Goal: Obtain resource: Download file/media

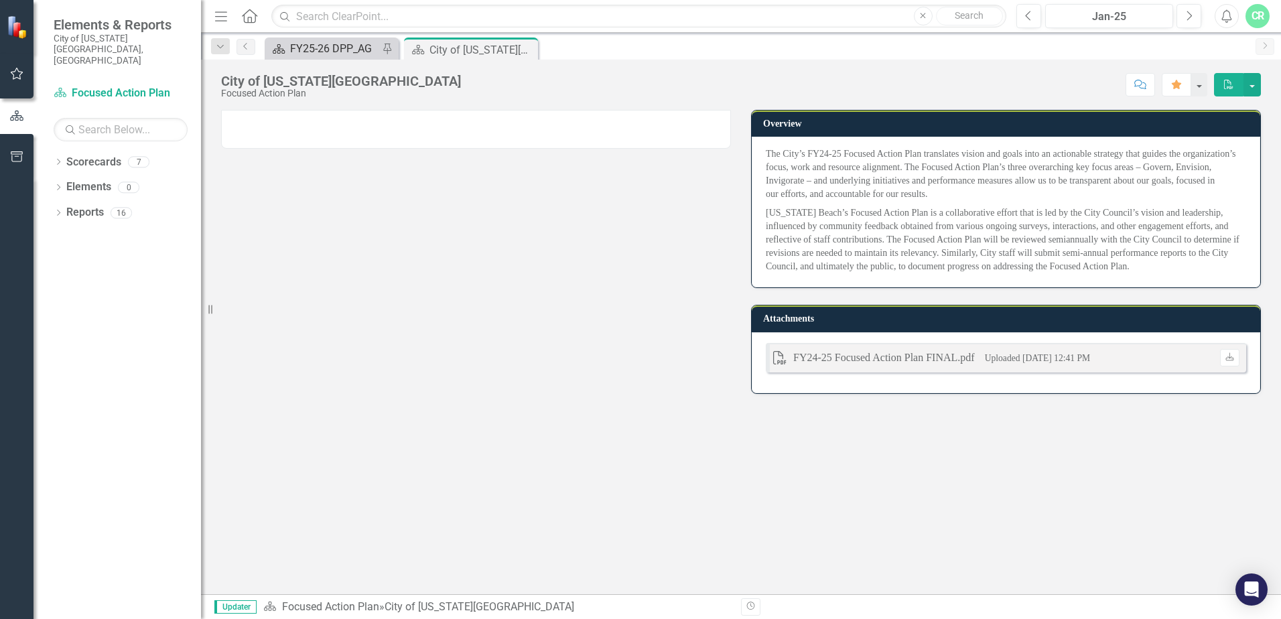
click at [329, 50] on div "FY25-26 DPP_AG" at bounding box center [334, 48] width 88 height 17
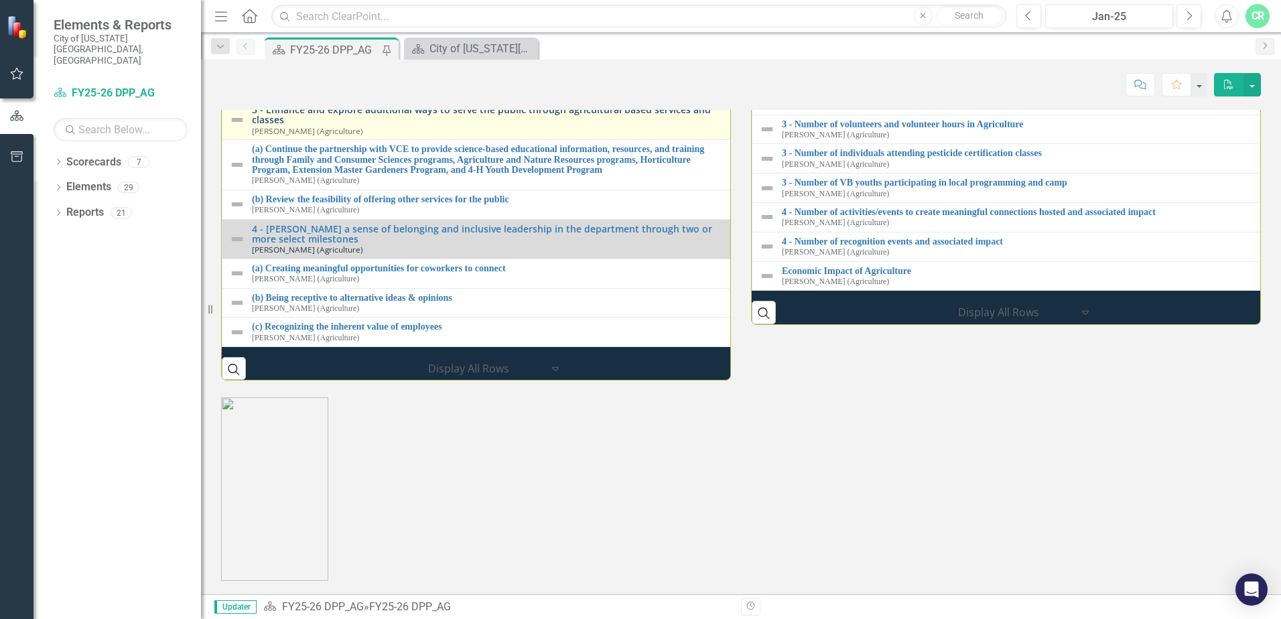
scroll to position [1352, 0]
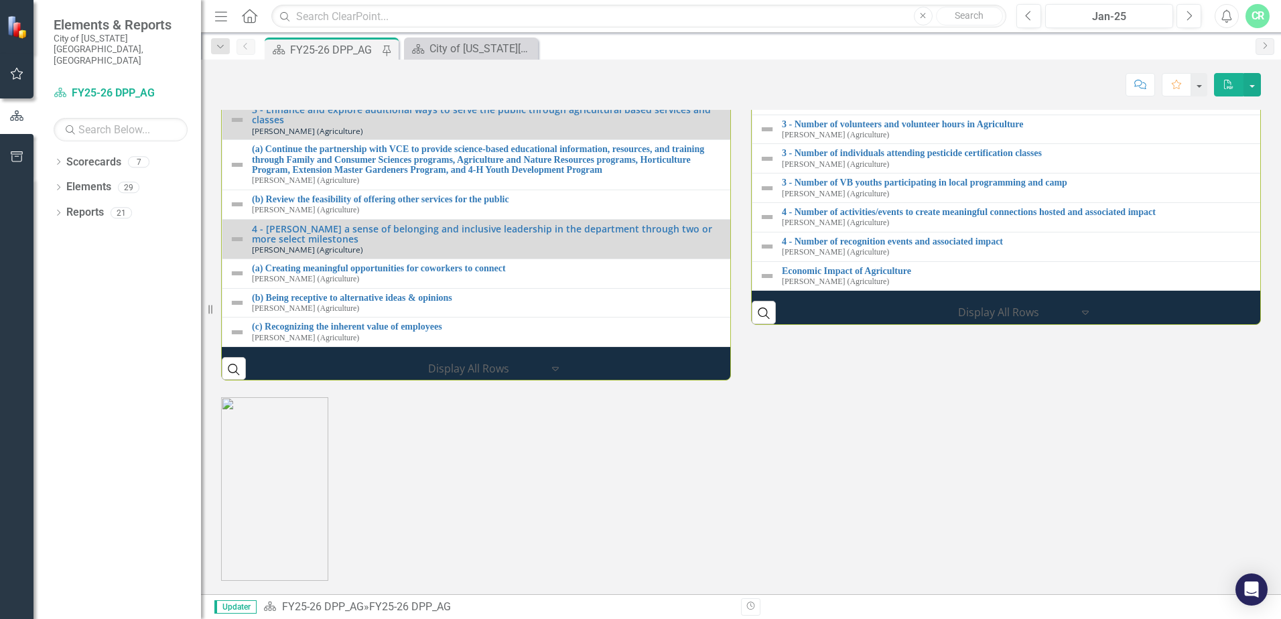
click at [238, 35] on img at bounding box center [237, 27] width 16 height 16
click at [239, 35] on img at bounding box center [237, 27] width 16 height 16
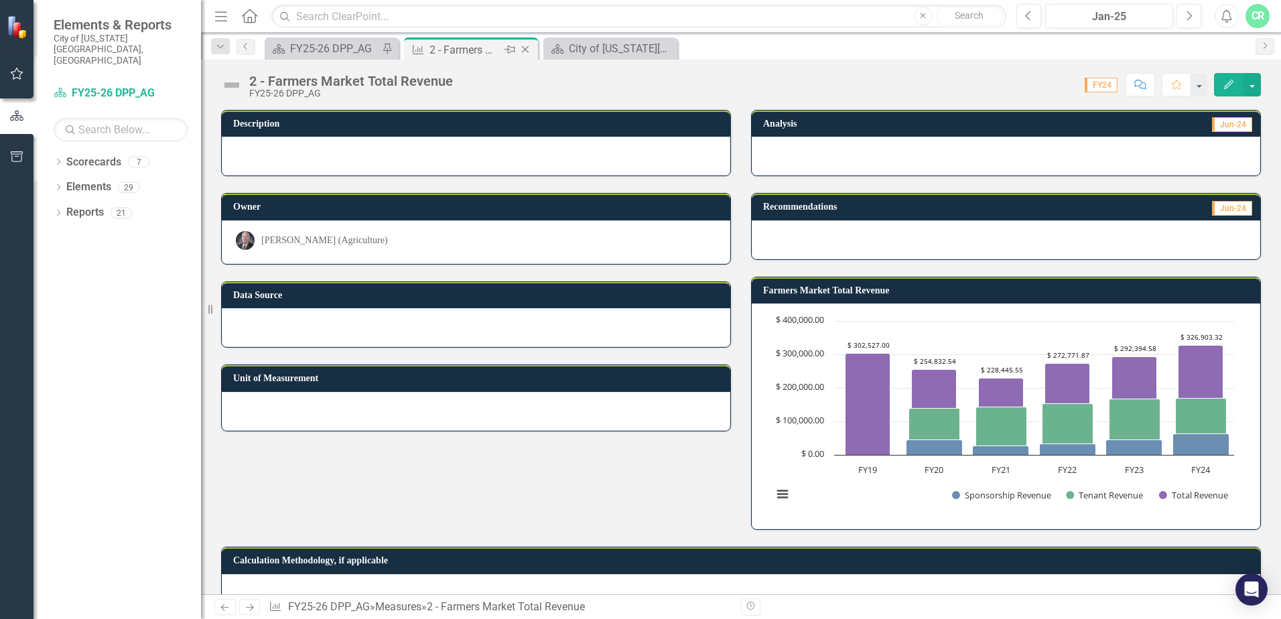
click at [526, 50] on icon "Close" at bounding box center [525, 49] width 13 height 11
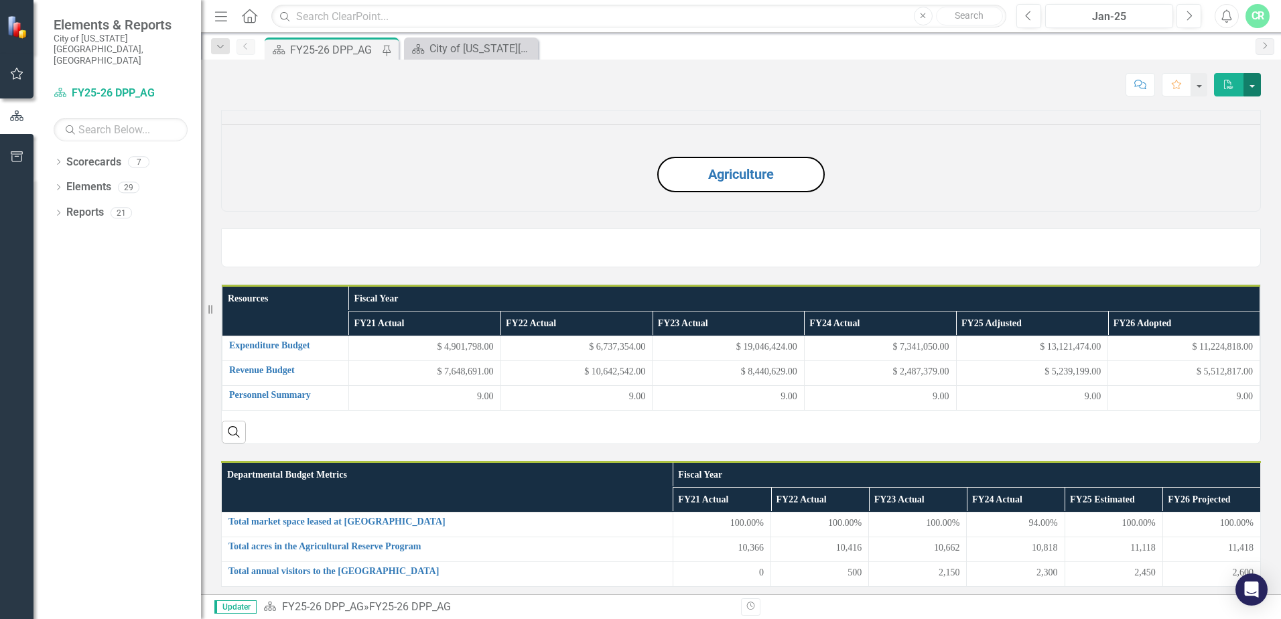
click at [1252, 86] on button "button" at bounding box center [1252, 84] width 17 height 23
click at [1200, 133] on link "PDF Export to PDF" at bounding box center [1206, 136] width 109 height 25
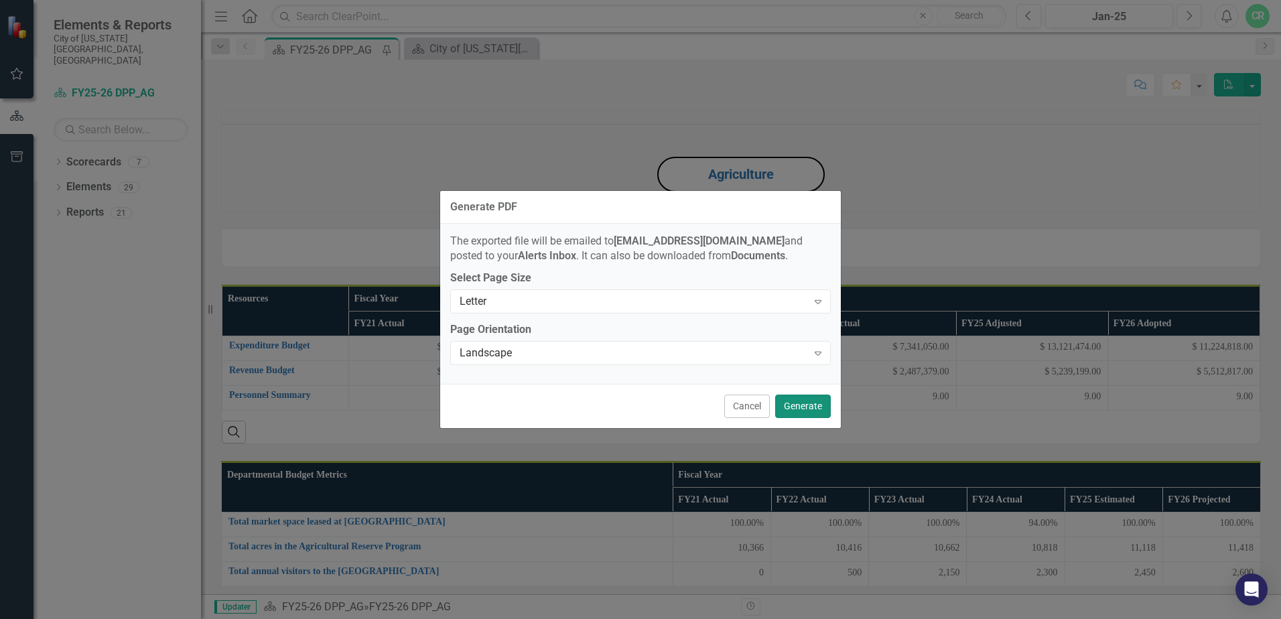
click at [804, 402] on button "Generate" at bounding box center [803, 406] width 56 height 23
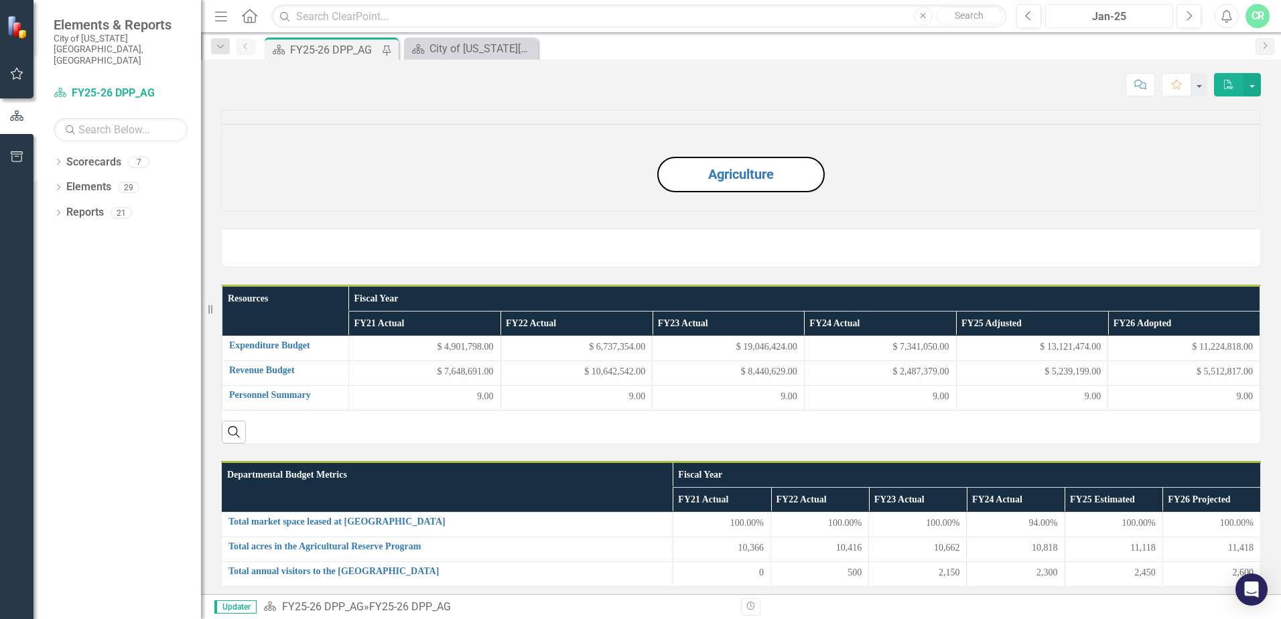
click at [1123, 18] on div "Jan-25" at bounding box center [1109, 17] width 119 height 16
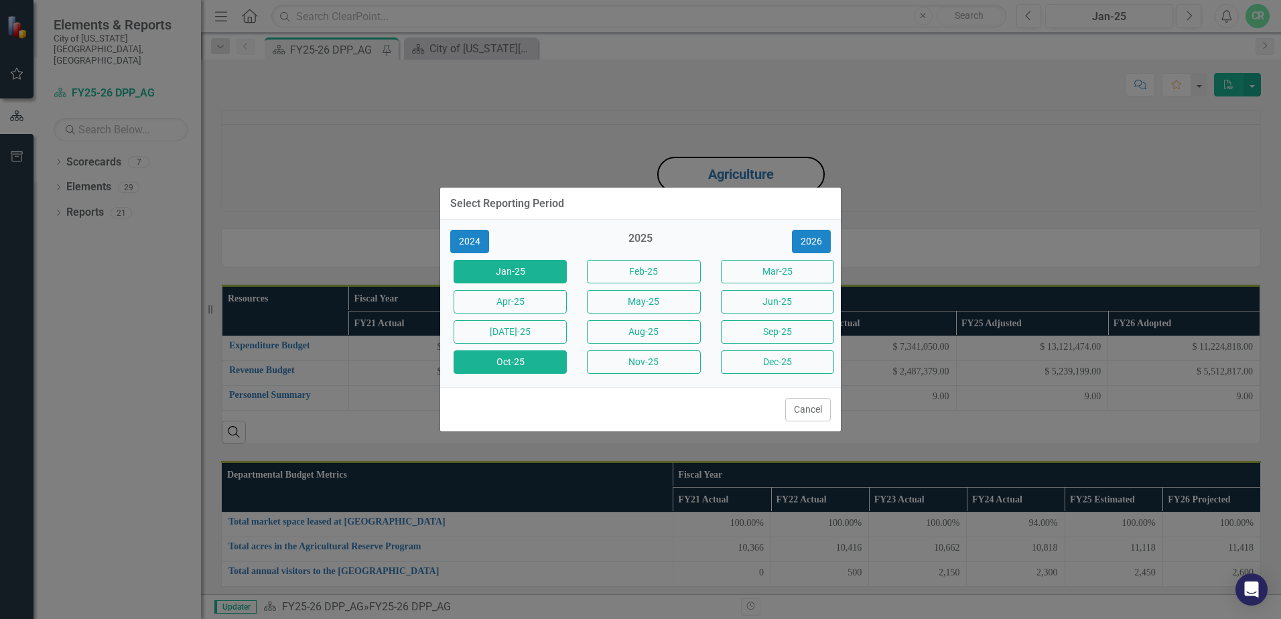
click at [511, 363] on button "Oct-25" at bounding box center [510, 362] width 113 height 23
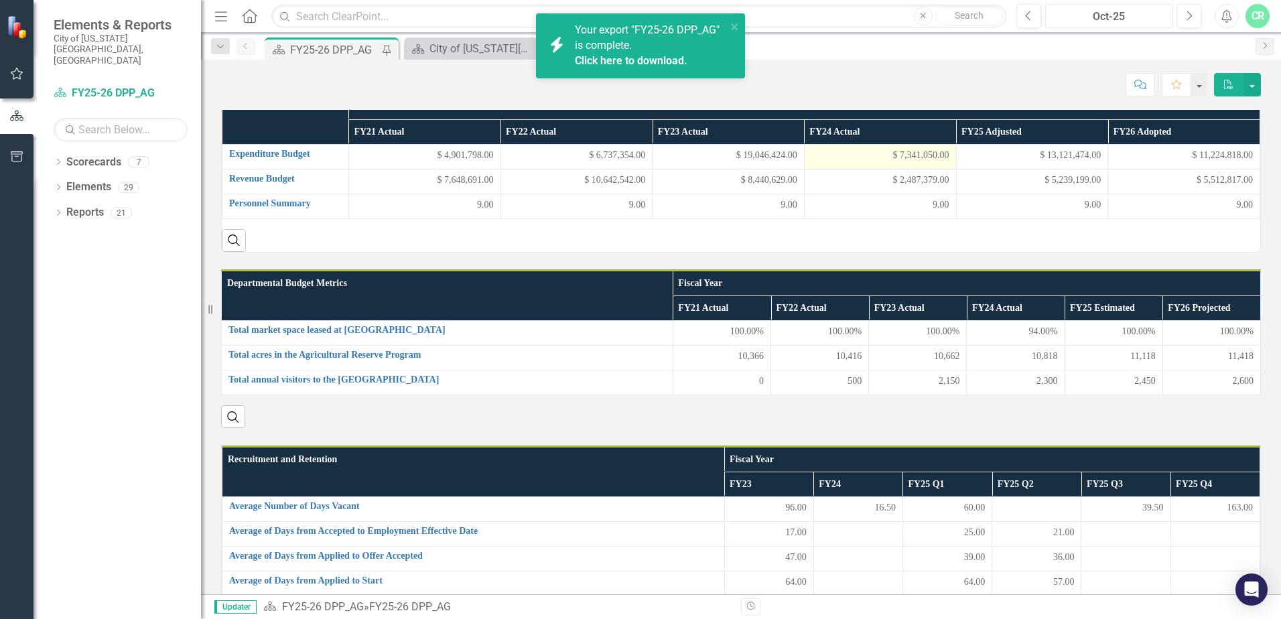
scroll to position [134, 0]
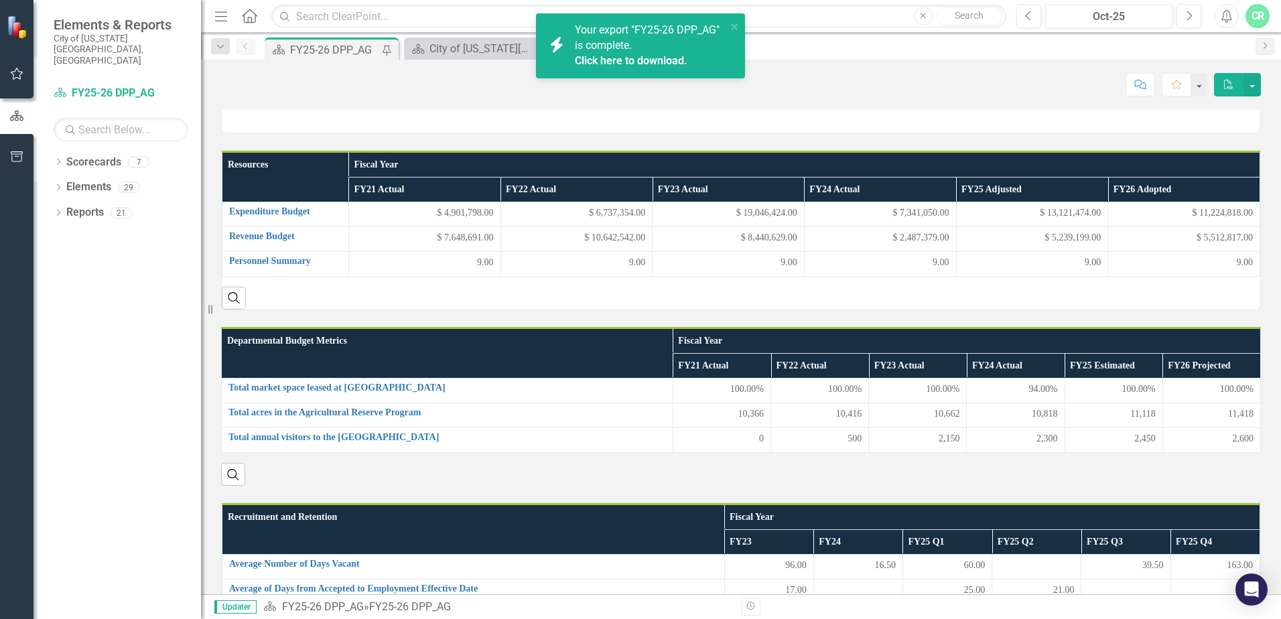
click at [358, 54] on div "FY25-26 DPP_AG" at bounding box center [334, 50] width 88 height 17
click at [944, 61] on p "Agriculture" at bounding box center [741, 40] width 1039 height 41
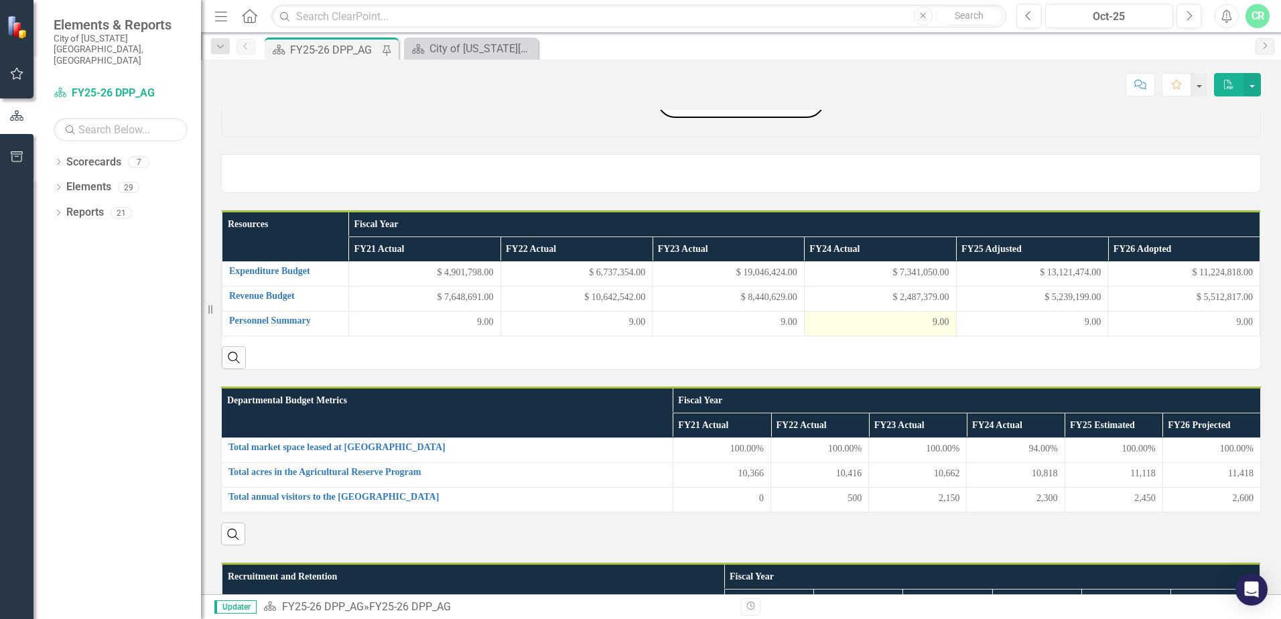
scroll to position [67, 0]
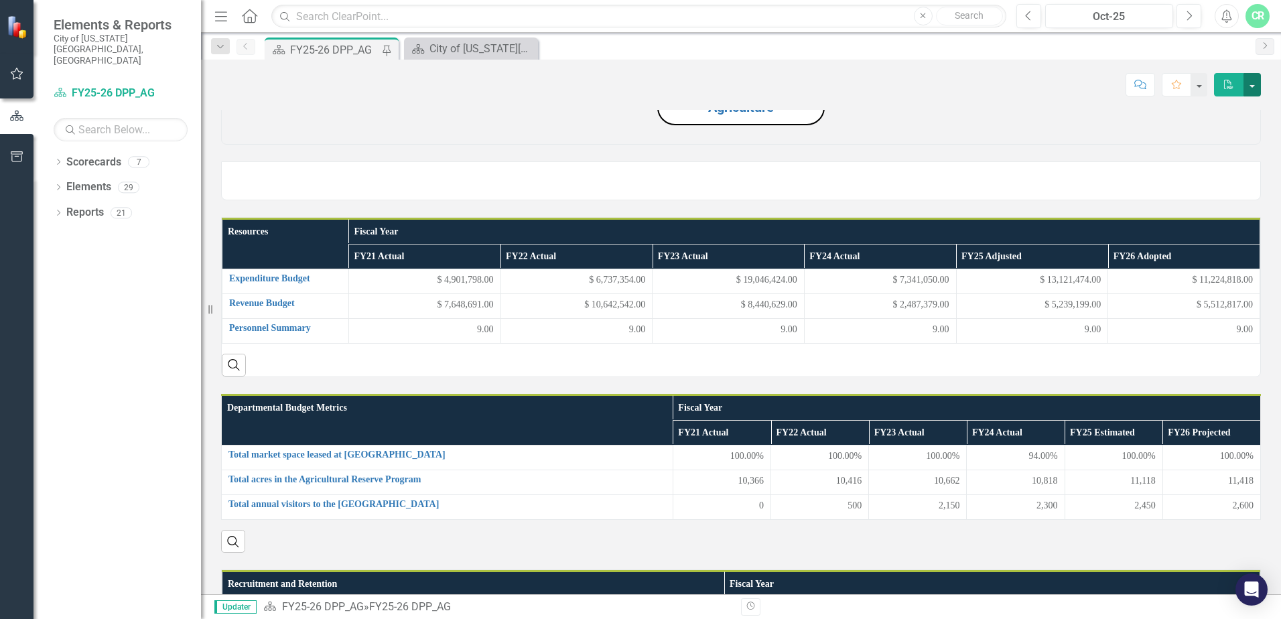
click at [1251, 84] on button "button" at bounding box center [1252, 84] width 17 height 23
click at [1189, 131] on link "PDF Export to PDF" at bounding box center [1206, 136] width 109 height 25
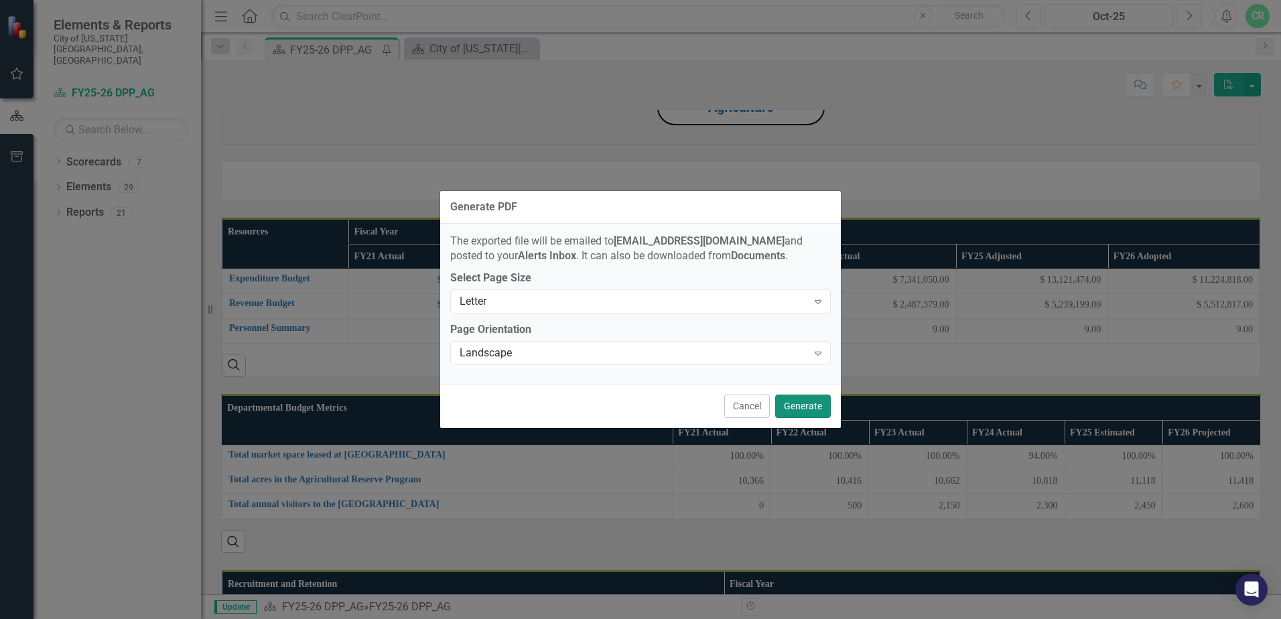
click at [805, 405] on button "Generate" at bounding box center [803, 406] width 56 height 23
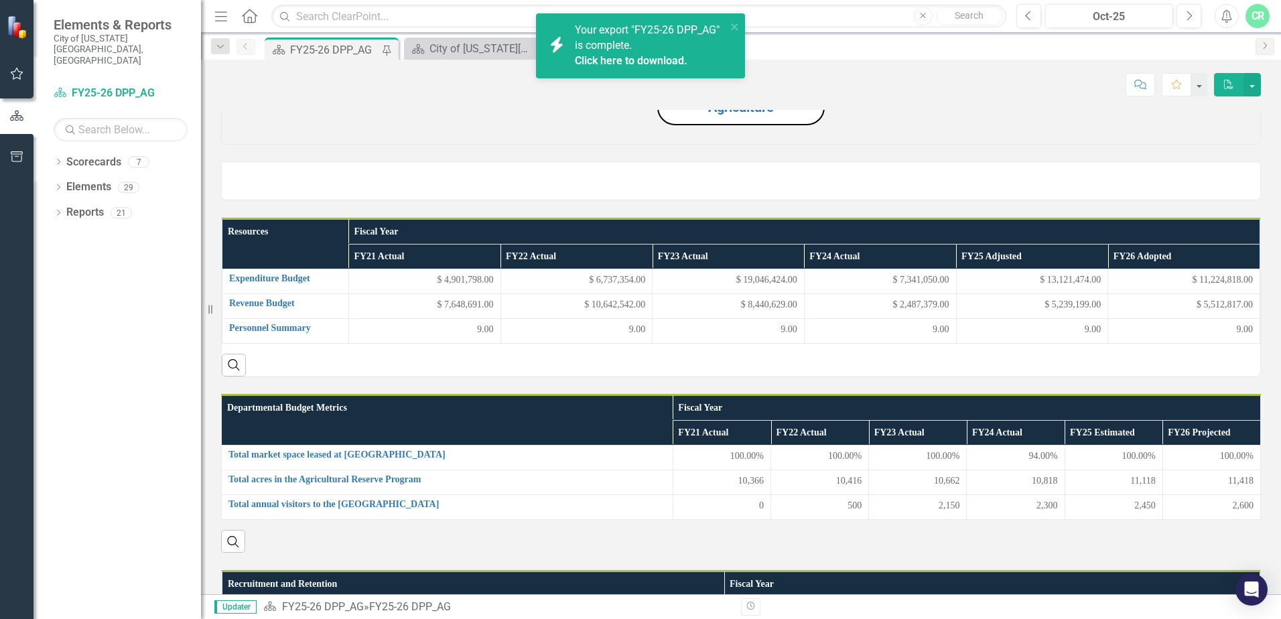
click at [1253, 15] on div "CR" at bounding box center [1258, 16] width 24 height 24
click at [649, 62] on link "Click here to download." at bounding box center [631, 60] width 113 height 13
